Goal: Task Accomplishment & Management: Manage account settings

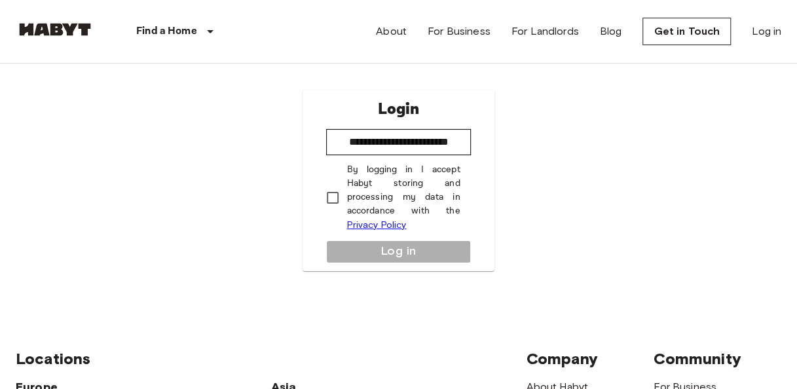
type input "**********"
click at [384, 249] on button "Log in" at bounding box center [398, 251] width 144 height 23
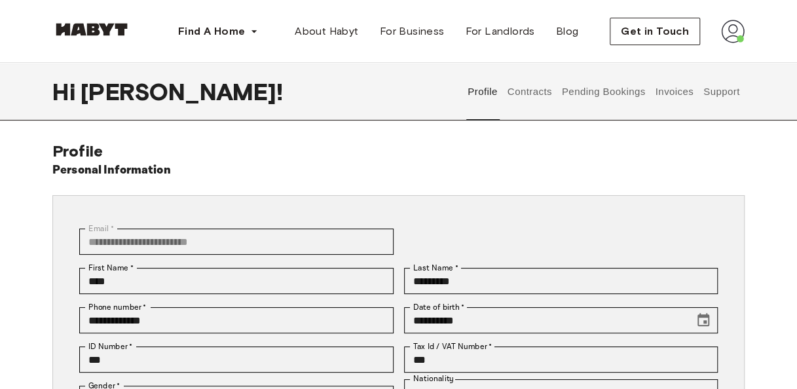
click at [671, 92] on button "Invoices" at bounding box center [674, 92] width 41 height 58
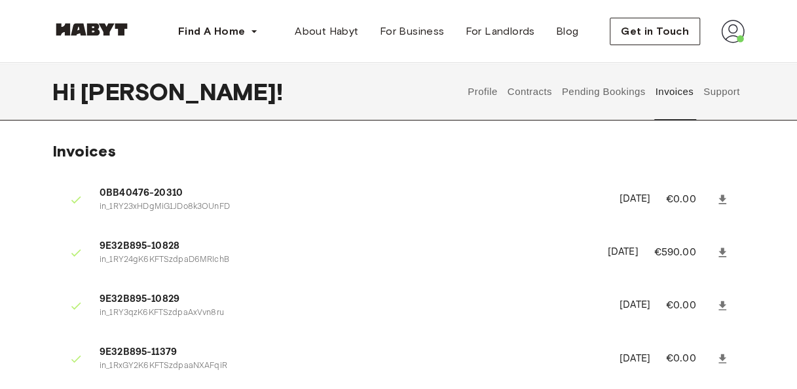
click at [595, 96] on button "Pending Bookings" at bounding box center [603, 92] width 87 height 58
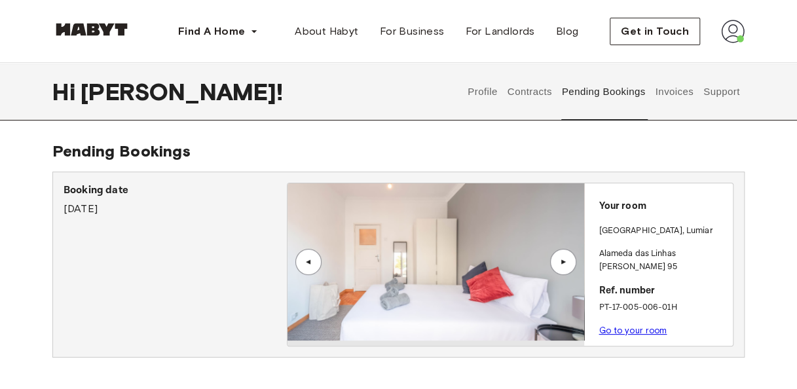
click at [611, 325] on link "Go to your room" at bounding box center [633, 330] width 68 height 10
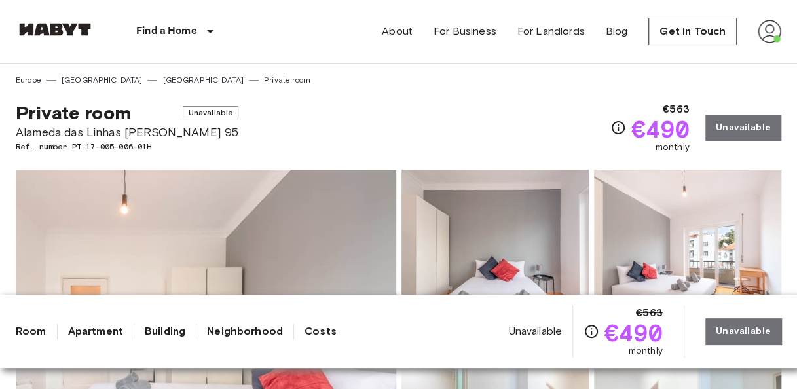
click at [238, 335] on link "Neighborhood" at bounding box center [245, 331] width 76 height 16
click at [448, 120] on div "Private room Unavailable Alameda das Linhas de Torres 95 Ref. number PT-17-005-…" at bounding box center [399, 120] width 766 height 68
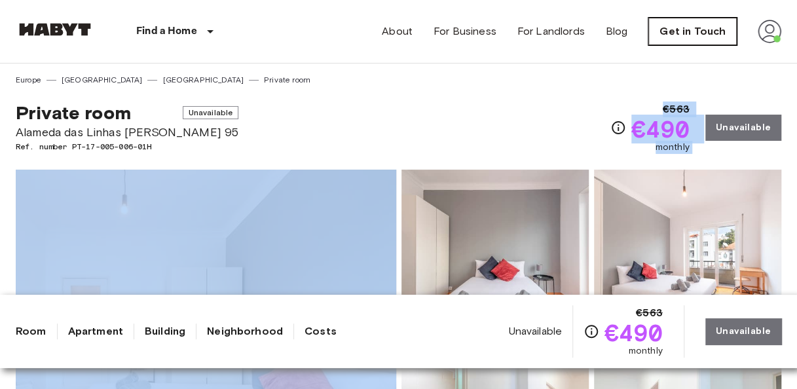
click at [693, 30] on link "Get in Touch" at bounding box center [692, 32] width 88 height 28
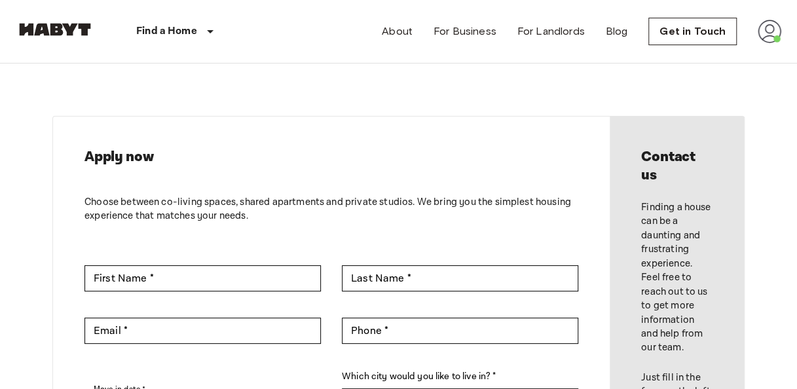
click at [764, 36] on img at bounding box center [770, 32] width 24 height 24
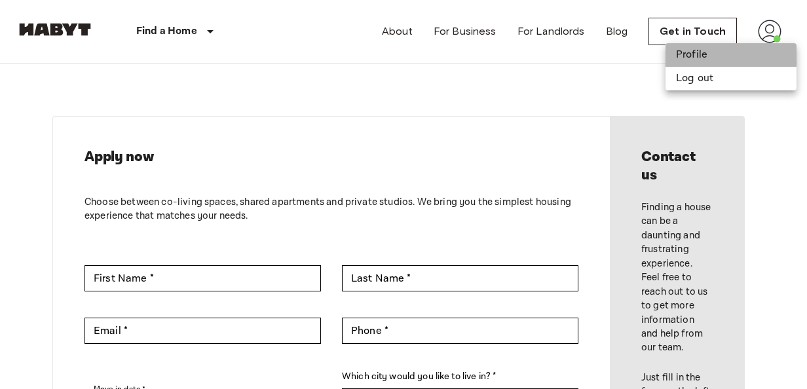
click at [682, 59] on li "Profile" at bounding box center [730, 55] width 131 height 24
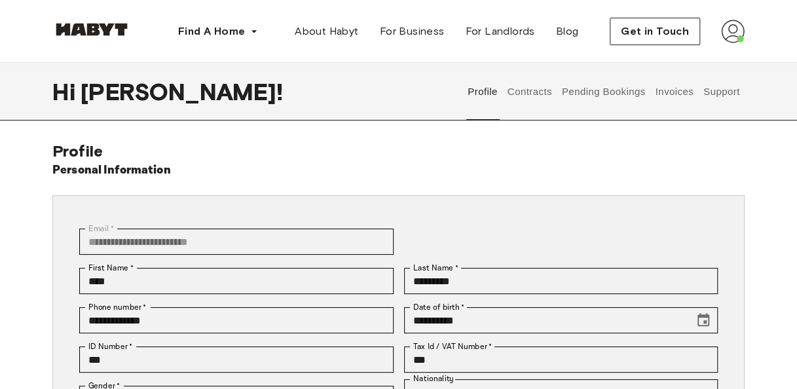
click at [595, 90] on button "Pending Bookings" at bounding box center [603, 92] width 87 height 58
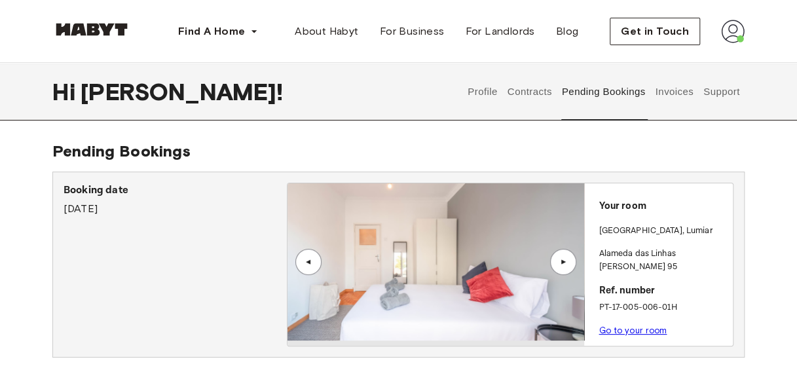
click at [568, 261] on div "▲" at bounding box center [563, 262] width 13 height 8
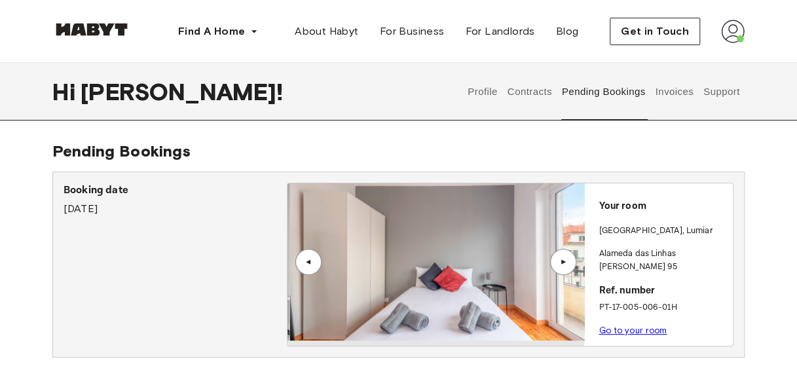
click at [568, 261] on div "▲" at bounding box center [563, 262] width 13 height 8
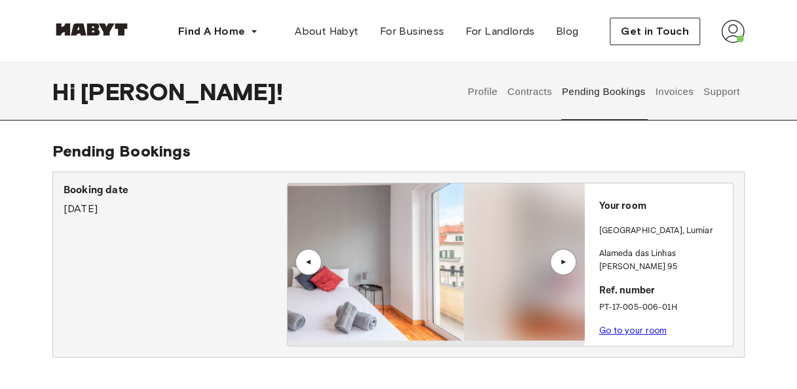
click at [568, 261] on div "▲" at bounding box center [563, 262] width 13 height 8
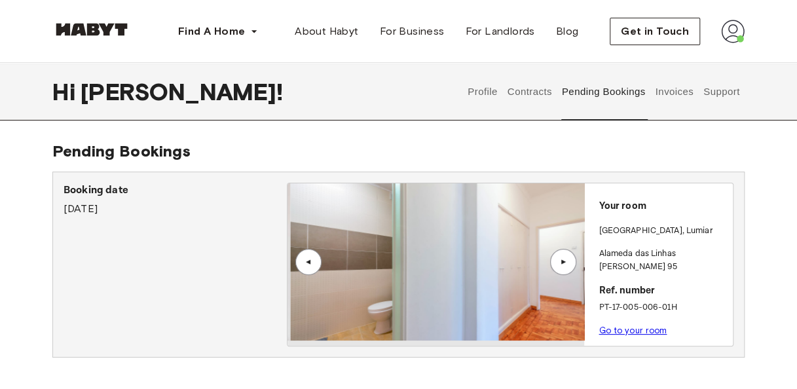
click at [568, 261] on div "▲" at bounding box center [563, 262] width 13 height 8
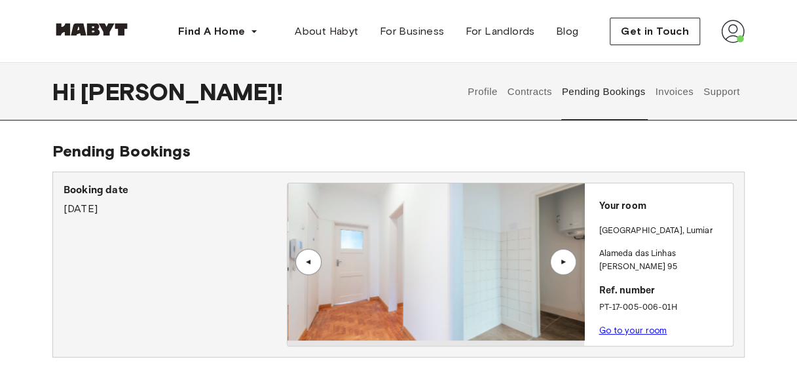
click at [568, 261] on div "▲" at bounding box center [563, 262] width 13 height 8
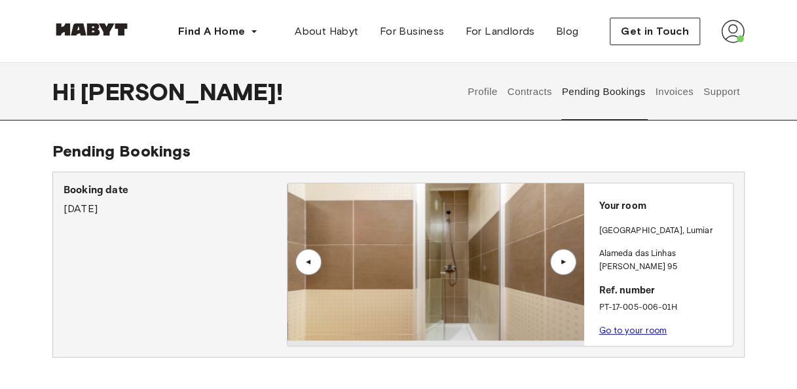
click at [304, 263] on div "▲" at bounding box center [308, 262] width 13 height 8
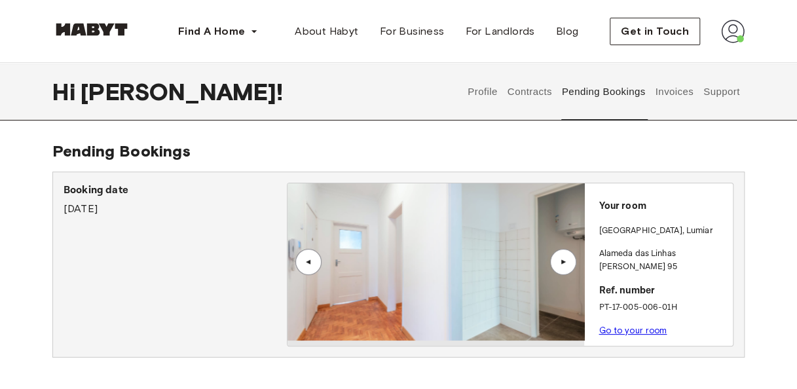
click at [304, 263] on div "▲" at bounding box center [308, 262] width 13 height 8
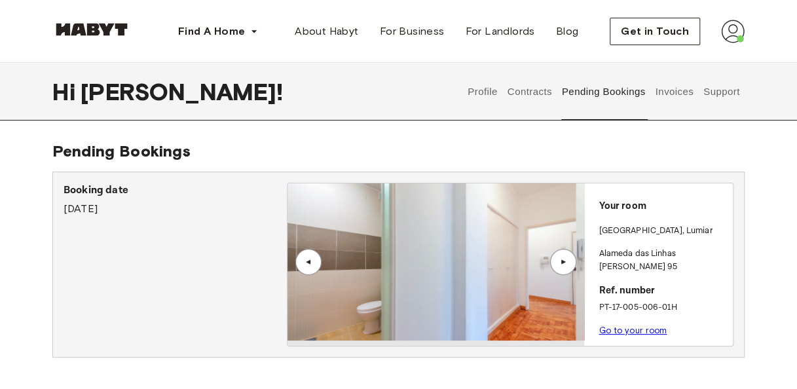
click at [304, 263] on div "▲" at bounding box center [308, 262] width 13 height 8
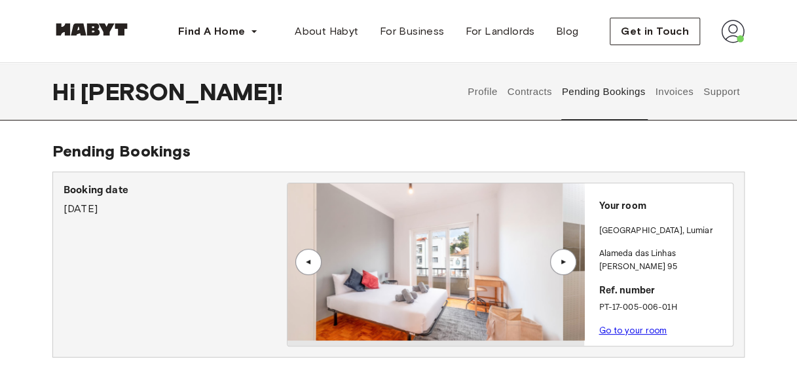
click at [304, 263] on div "▲" at bounding box center [308, 262] width 13 height 8
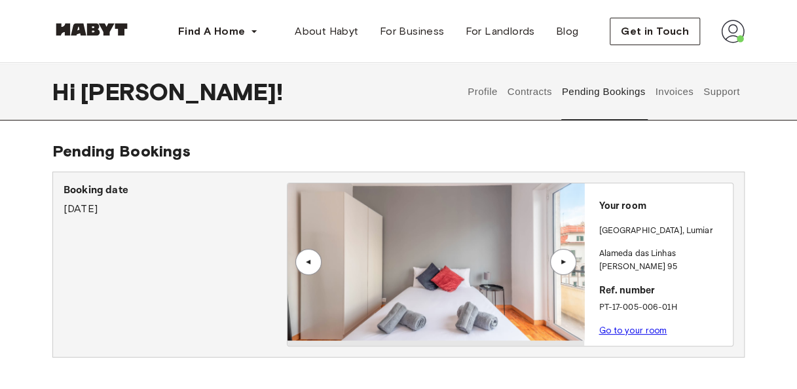
click at [533, 90] on button "Contracts" at bounding box center [530, 92] width 48 height 58
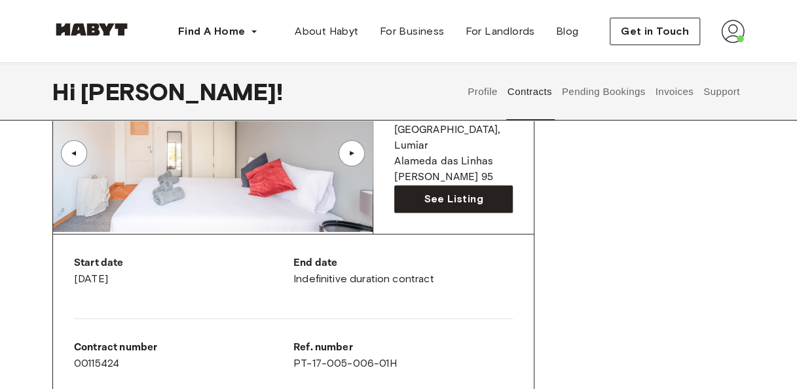
scroll to position [99, 0]
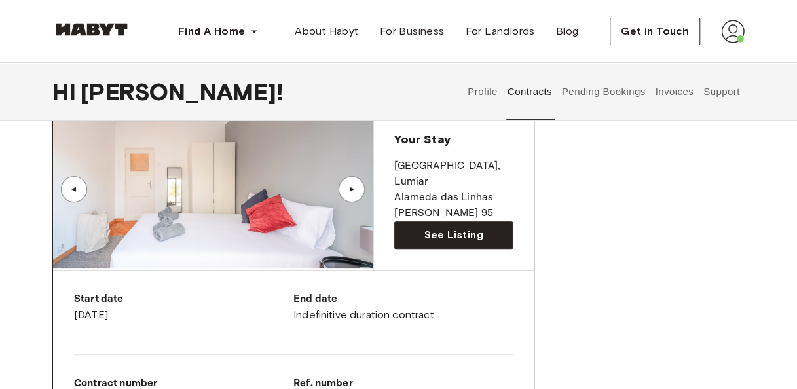
click at [715, 94] on button "Support" at bounding box center [721, 92] width 40 height 58
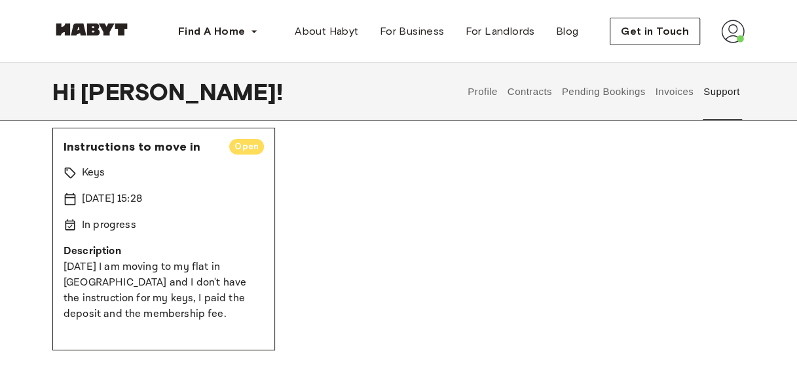
click at [521, 90] on button "Contracts" at bounding box center [530, 92] width 48 height 58
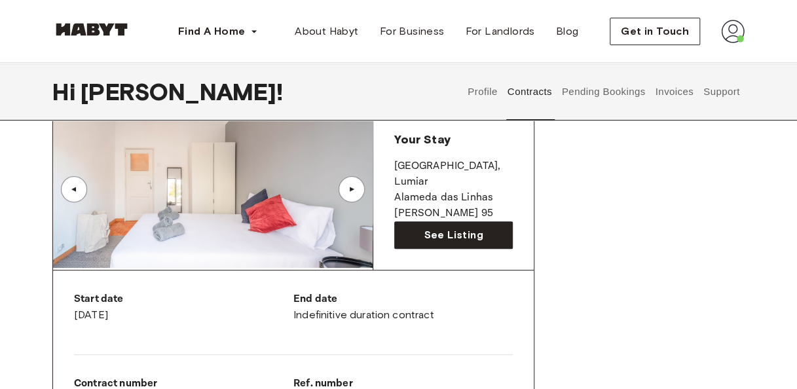
click at [587, 90] on button "Pending Bookings" at bounding box center [603, 92] width 87 height 58
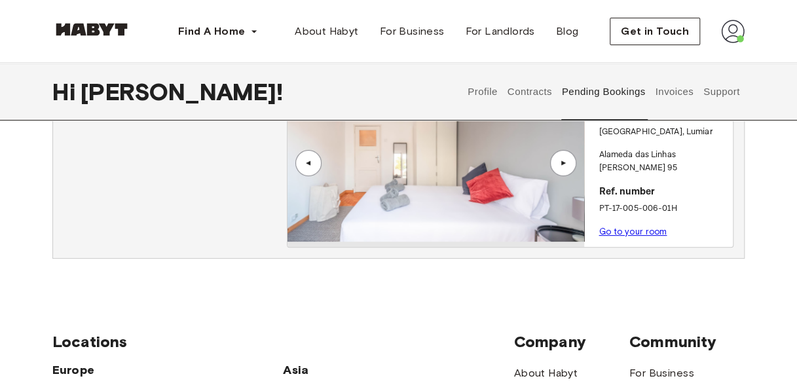
click at [670, 89] on button "Invoices" at bounding box center [674, 92] width 41 height 58
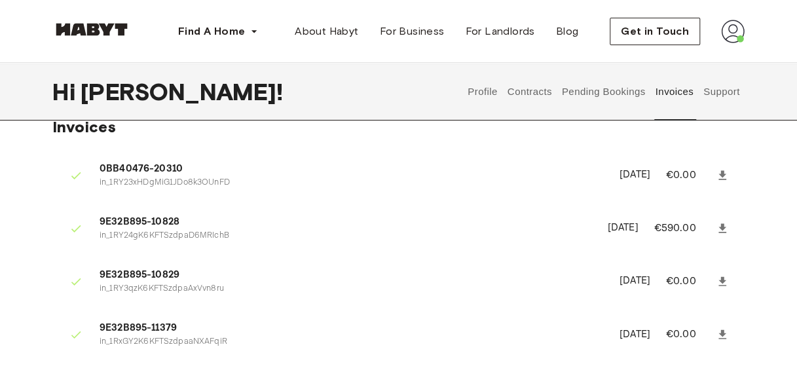
scroll to position [25, 0]
click at [724, 173] on icon at bounding box center [722, 174] width 8 height 9
